Goal: Transaction & Acquisition: Obtain resource

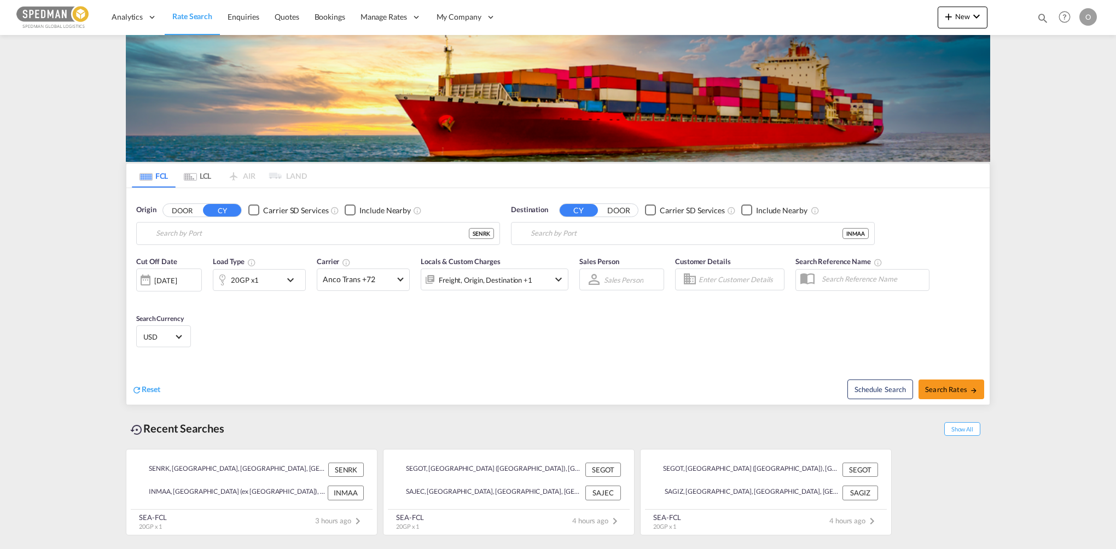
type input "Norrkoping, SENRK"
type input "[GEOGRAPHIC_DATA] (ex [GEOGRAPHIC_DATA]), INMAA"
click at [421, 238] on input "Norrkoping, SENRK" at bounding box center [325, 233] width 338 height 16
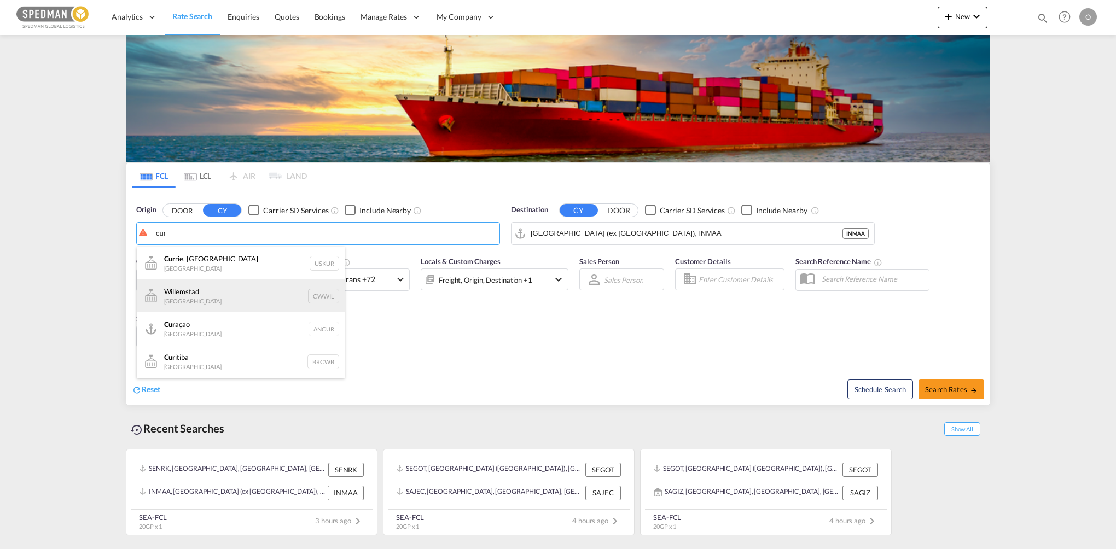
click at [238, 283] on div "Willemstad [GEOGRAPHIC_DATA] CWWIL" at bounding box center [241, 295] width 208 height 33
type input "[GEOGRAPHIC_DATA], [GEOGRAPHIC_DATA]"
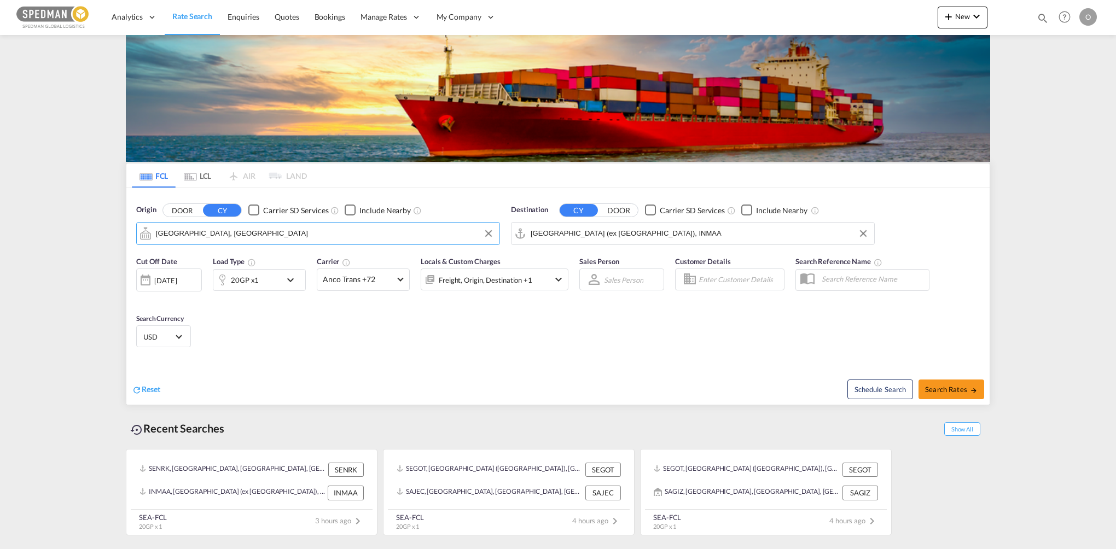
click at [682, 229] on input "[GEOGRAPHIC_DATA] (ex [GEOGRAPHIC_DATA]), INMAA" at bounding box center [700, 233] width 338 height 16
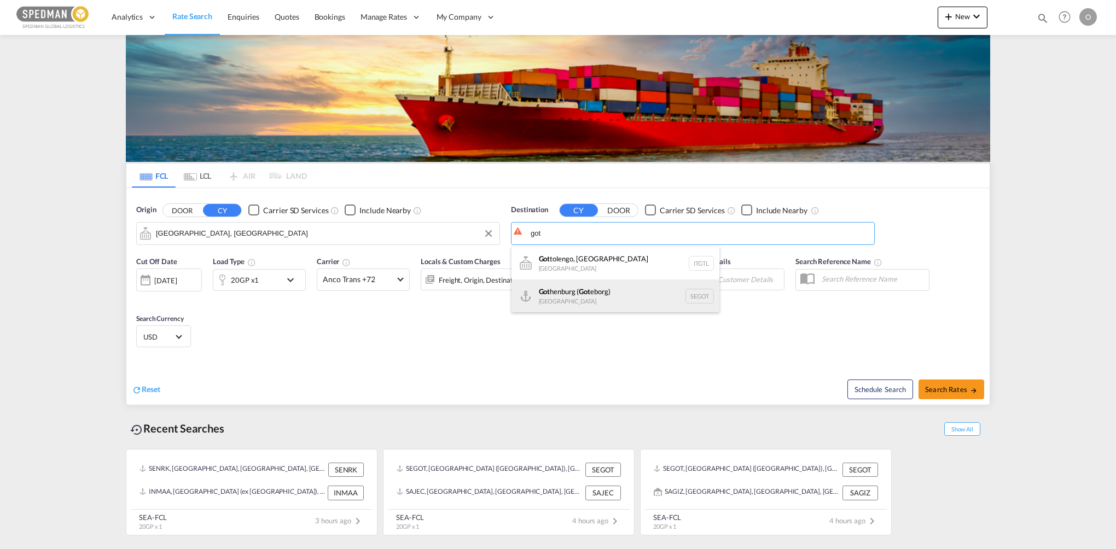
click at [620, 288] on div "Got henburg ( Got eborg) [GEOGRAPHIC_DATA] SEGOT" at bounding box center [615, 295] width 208 height 33
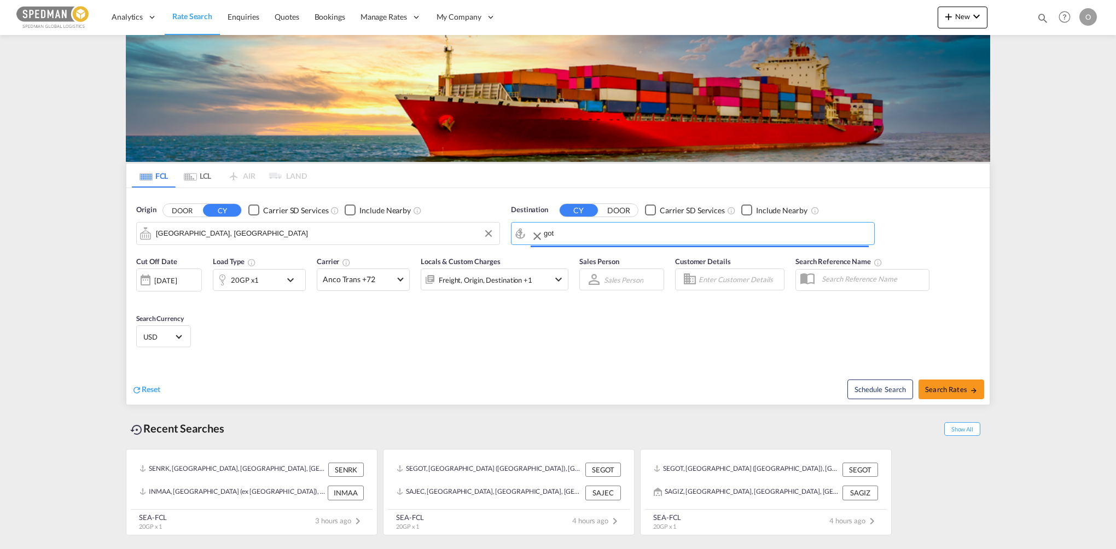
type input "[GEOGRAPHIC_DATA] ([GEOGRAPHIC_DATA]), [GEOGRAPHIC_DATA]"
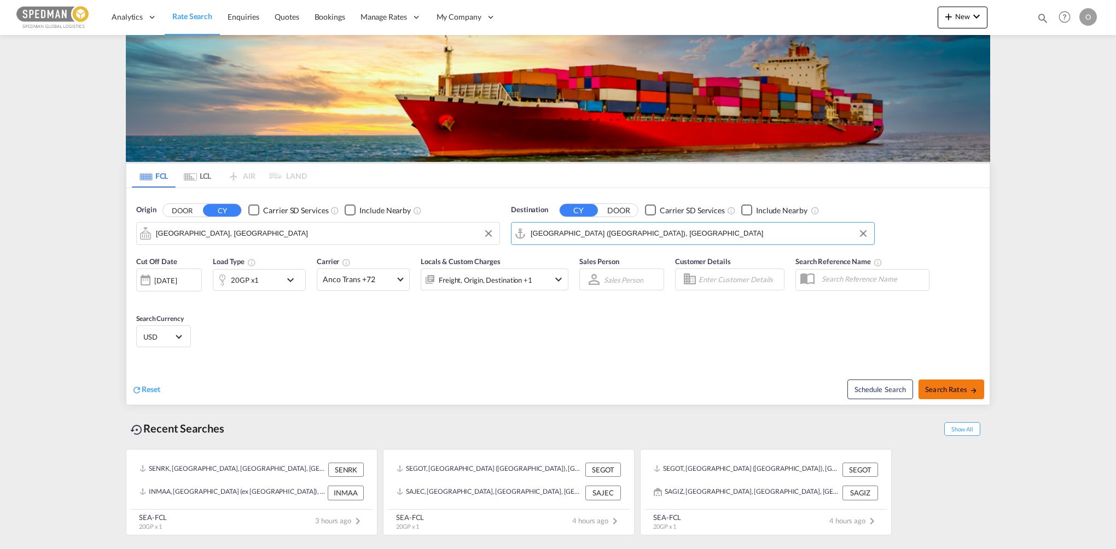
click at [941, 390] on span "Search Rates" at bounding box center [951, 389] width 53 height 9
type input "CWWIL to SEGOT / [DATE]"
